Goal: Information Seeking & Learning: Learn about a topic

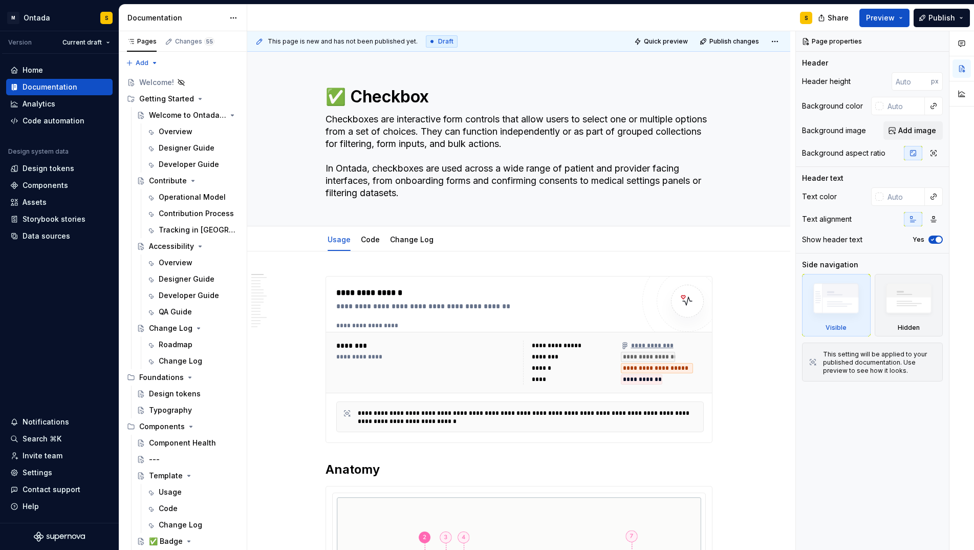
type textarea "*"
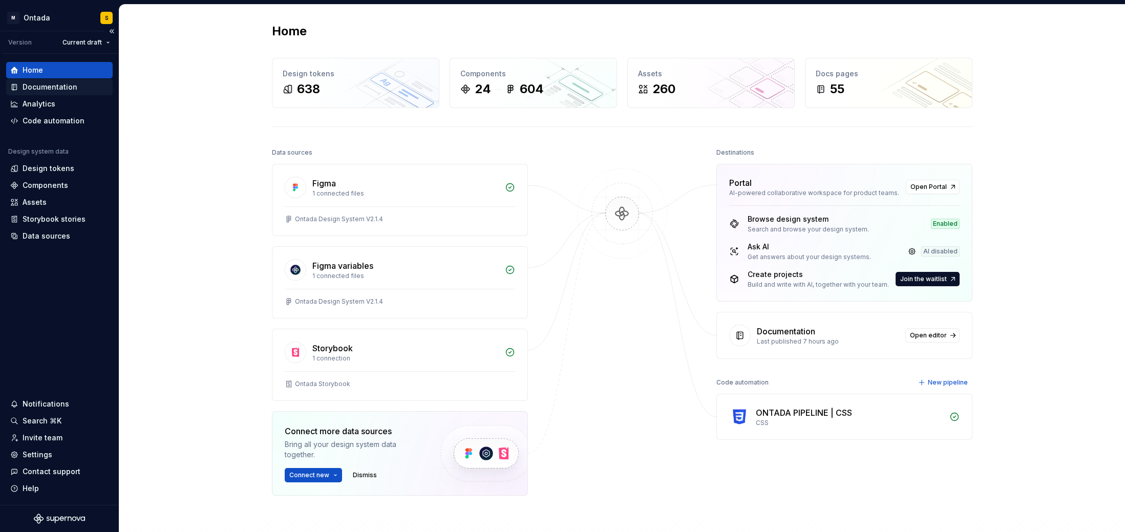
click at [52, 87] on div "Documentation" at bounding box center [50, 87] width 55 height 10
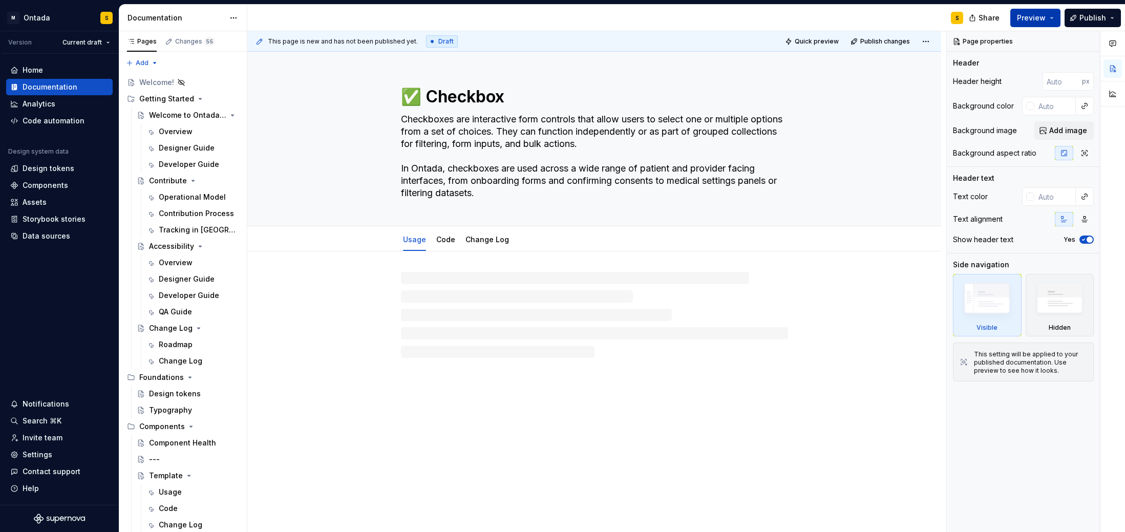
click at [1050, 19] on button "Preview" at bounding box center [1035, 18] width 50 height 18
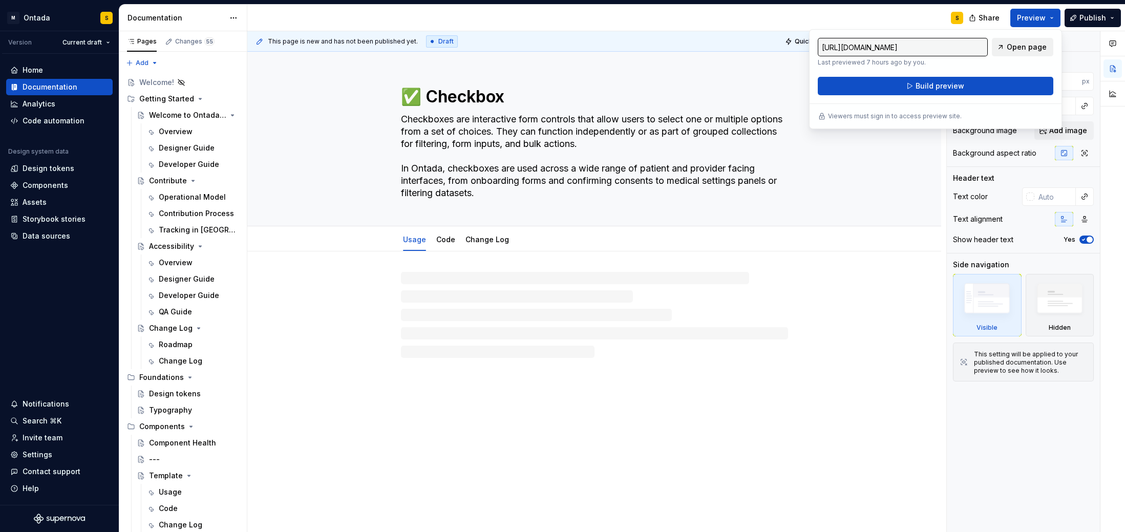
click at [1033, 44] on span "Open page" at bounding box center [1026, 47] width 40 height 10
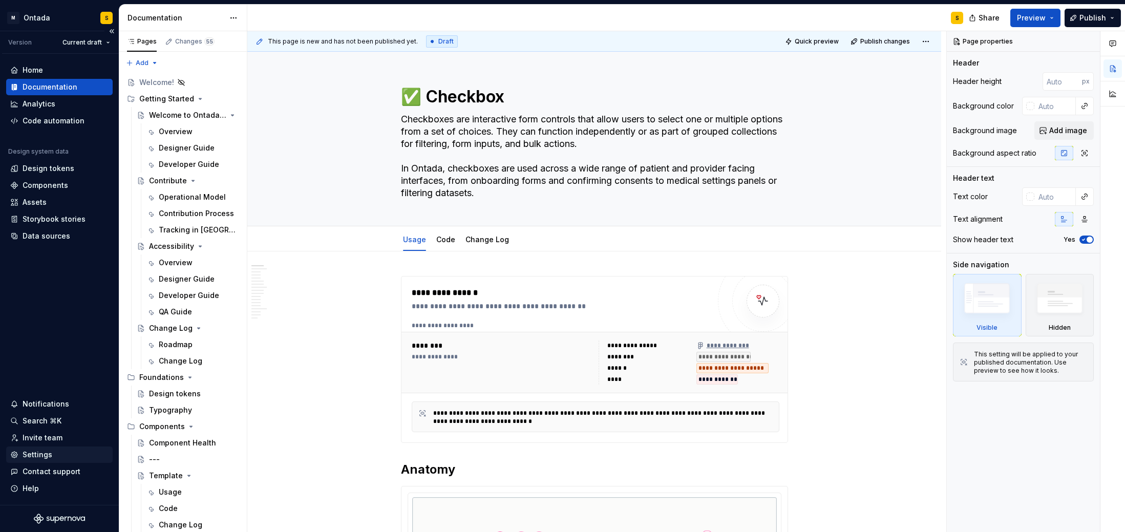
click at [38, 454] on div "Settings" at bounding box center [38, 454] width 30 height 10
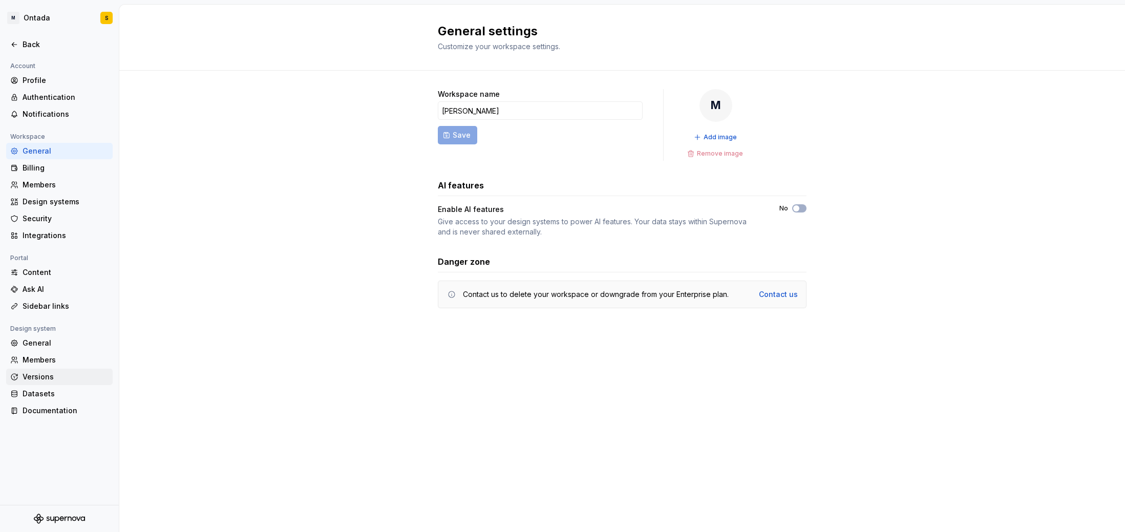
click at [49, 374] on div "Versions" at bounding box center [66, 377] width 86 height 10
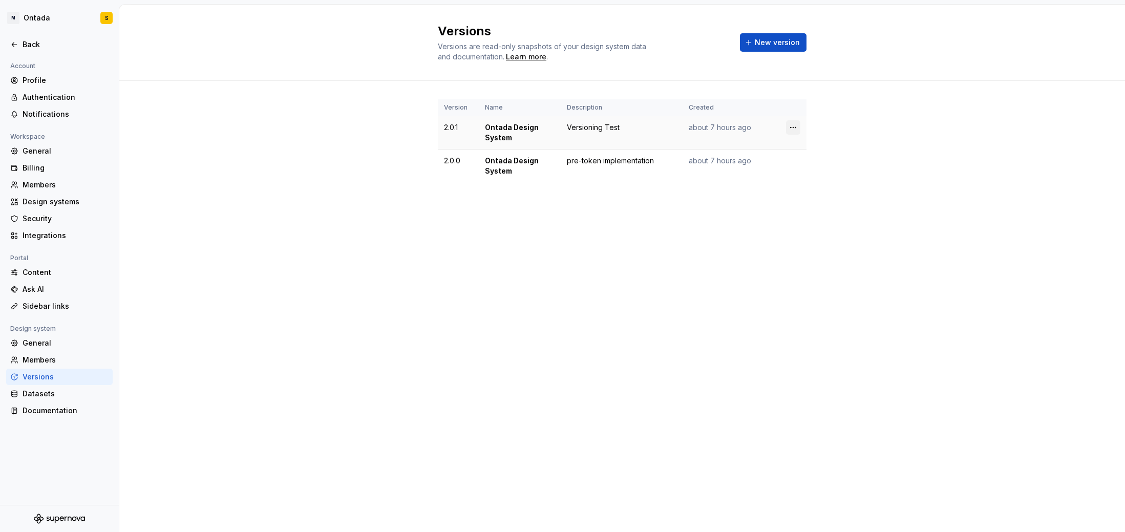
click at [791, 130] on html "M Ontada S Back Account Profile Authentication Notifications Workspace General …" at bounding box center [562, 266] width 1125 height 532
click at [809, 145] on div "Edit details" at bounding box center [838, 147] width 67 height 10
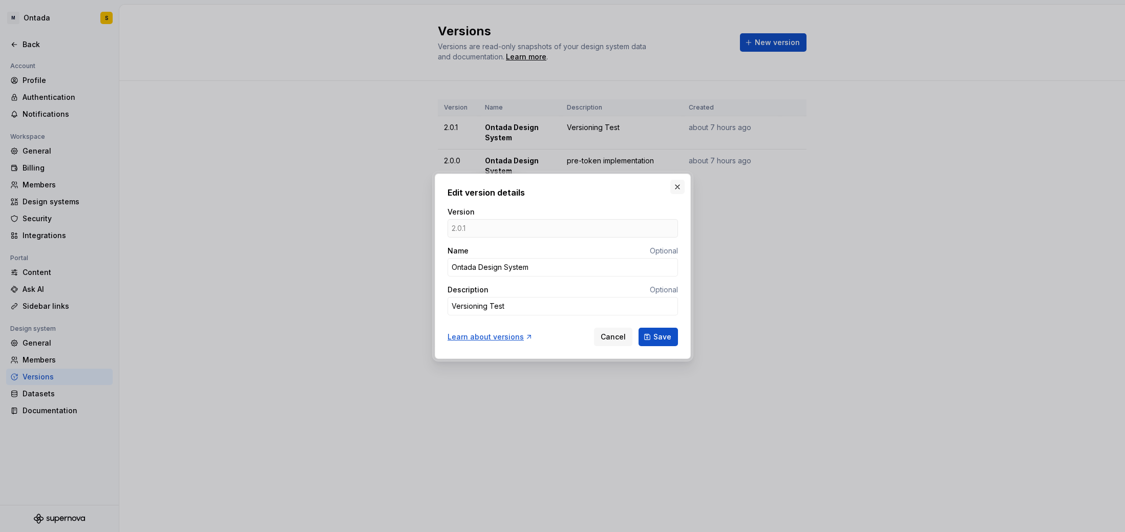
click at [677, 185] on button "button" at bounding box center [677, 187] width 14 height 14
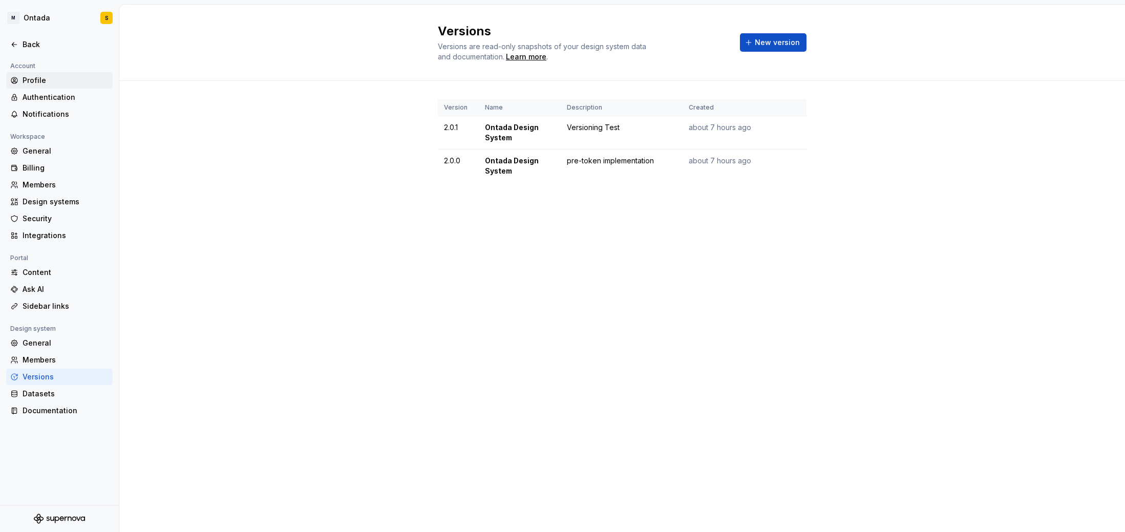
click at [41, 77] on div "Profile" at bounding box center [66, 80] width 86 height 10
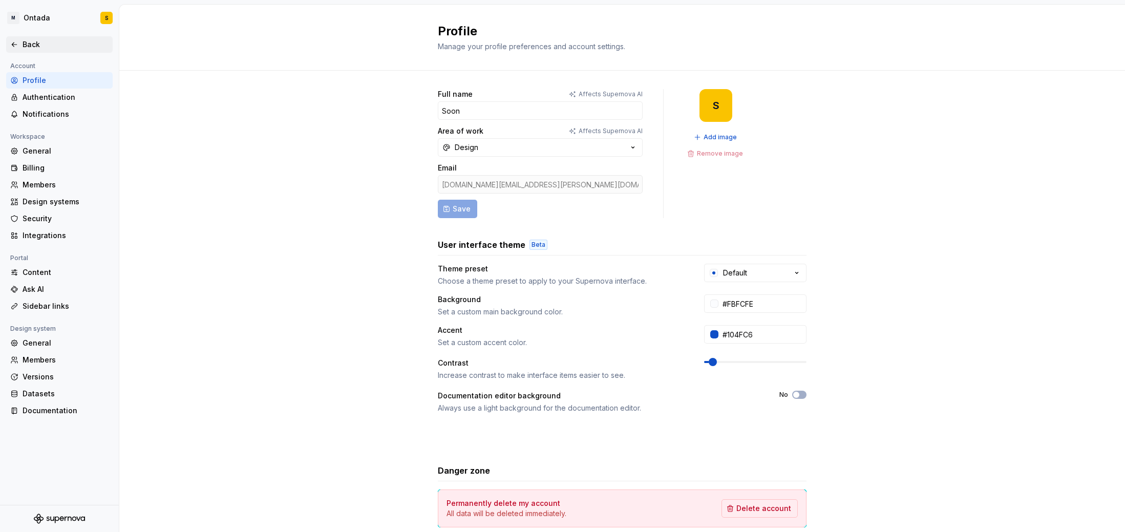
click at [38, 49] on div "Back" at bounding box center [66, 44] width 86 height 10
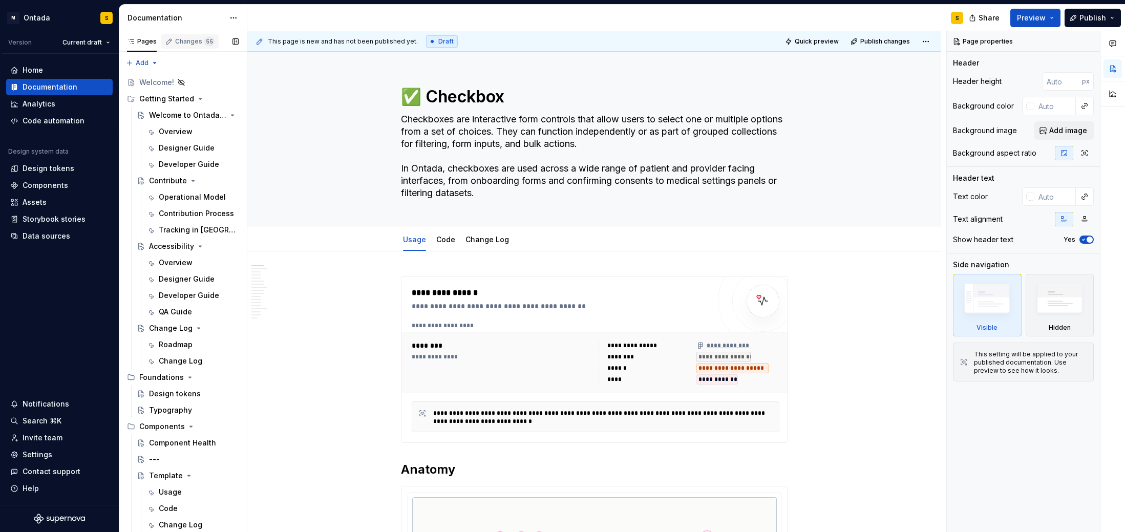
click at [191, 47] on div "Changes 55" at bounding box center [190, 41] width 58 height 14
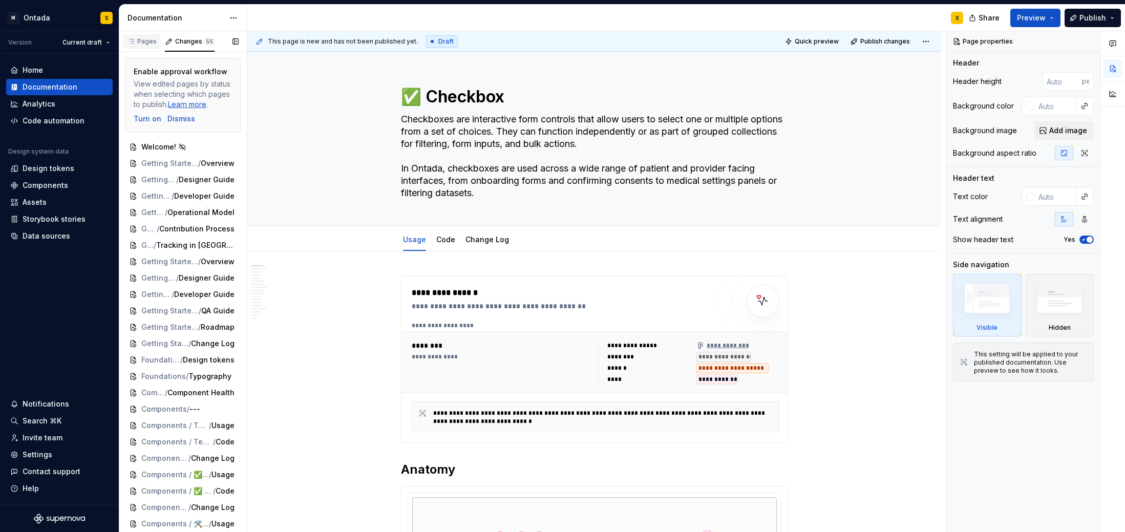
click at [140, 41] on div "Pages" at bounding box center [142, 41] width 30 height 8
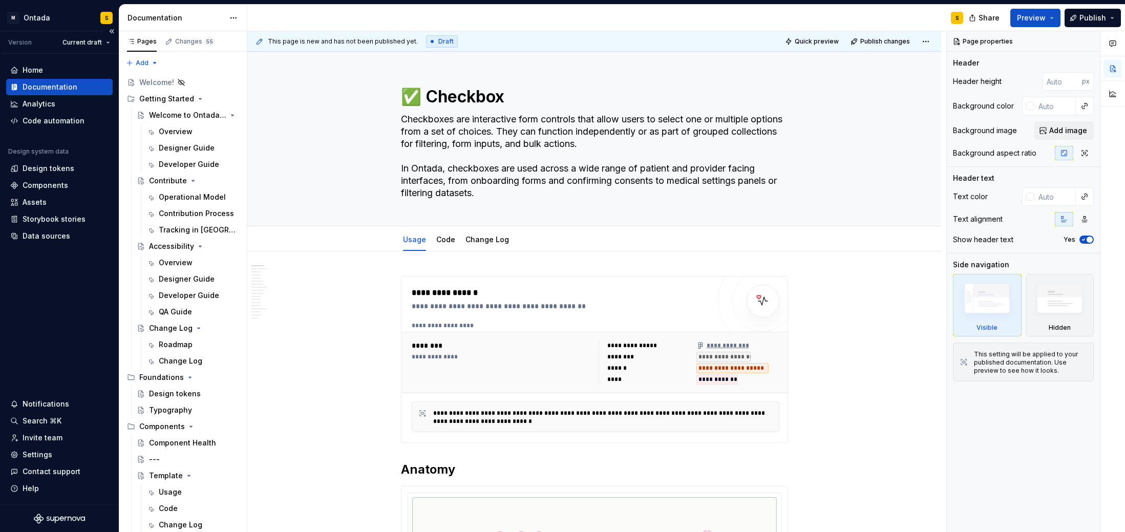
click at [59, 87] on div "Documentation" at bounding box center [50, 87] width 55 height 10
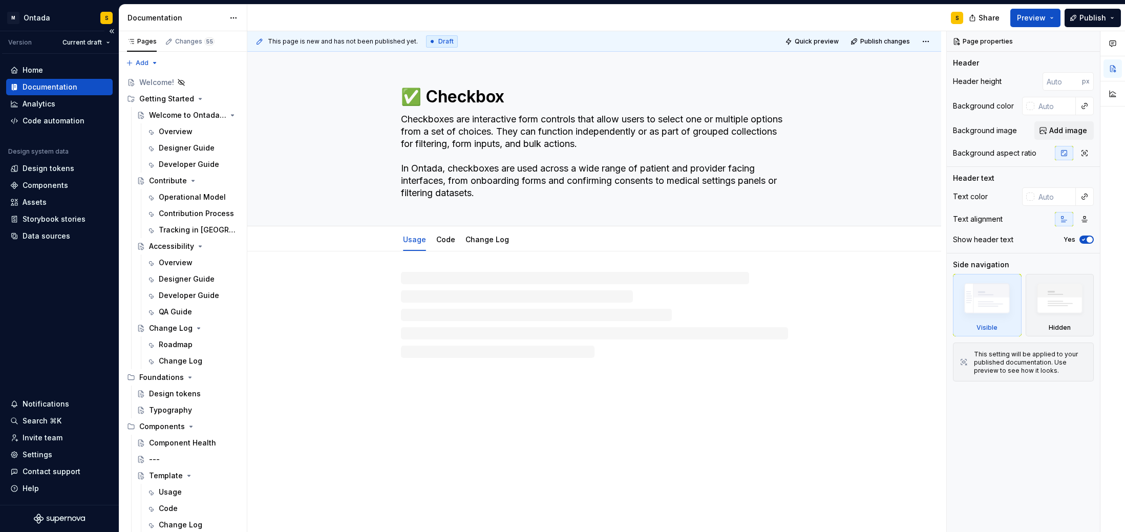
type textarea "*"
